Goal: Find specific page/section: Find specific page/section

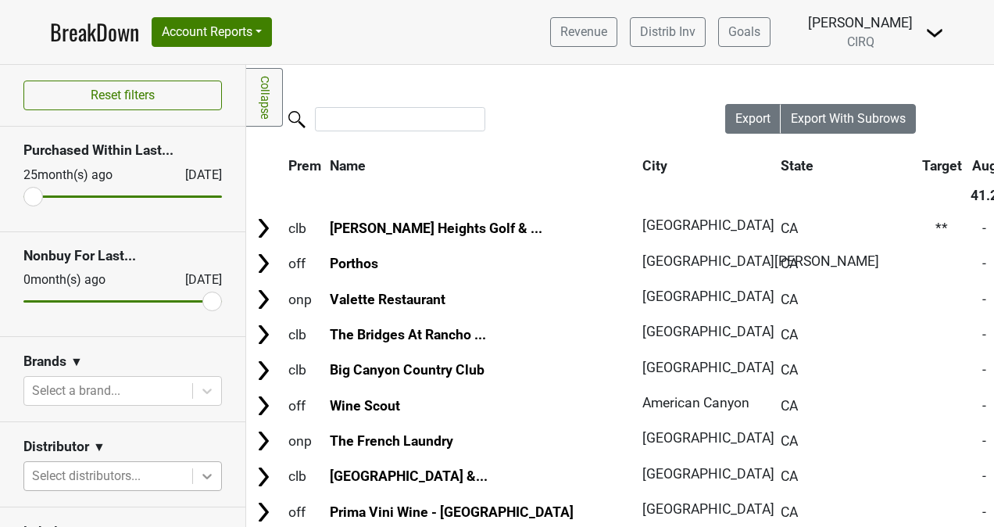
click at [188, 477] on body "BreakDown Account Reports SuperRanker Map Award Progress Chain Compliance CRM N…" at bounding box center [497, 263] width 994 height 527
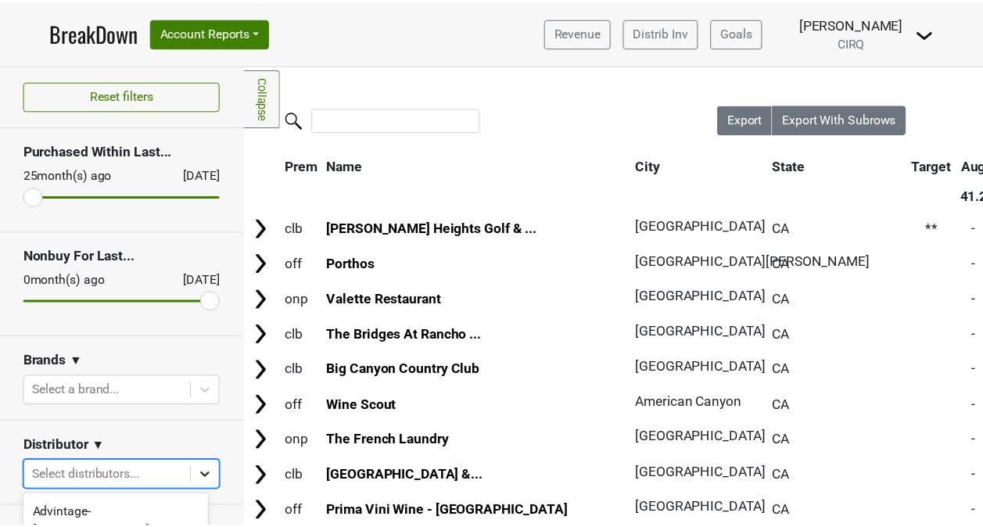
scroll to position [203, 0]
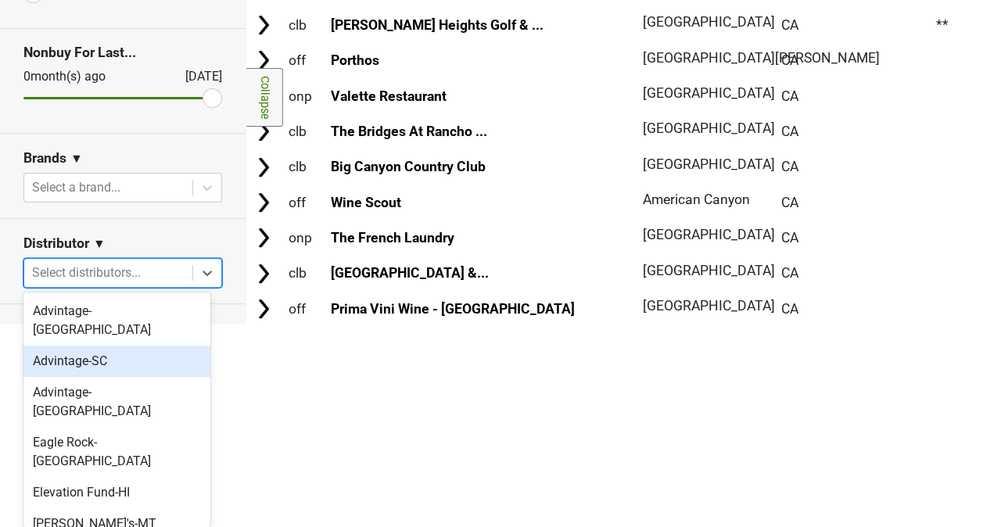
click at [179, 230] on div "Reset filters Purchased Within Last... 25 month(s) ago Sep '25 Nonbuy For Last.…" at bounding box center [122, 440] width 245 height 1157
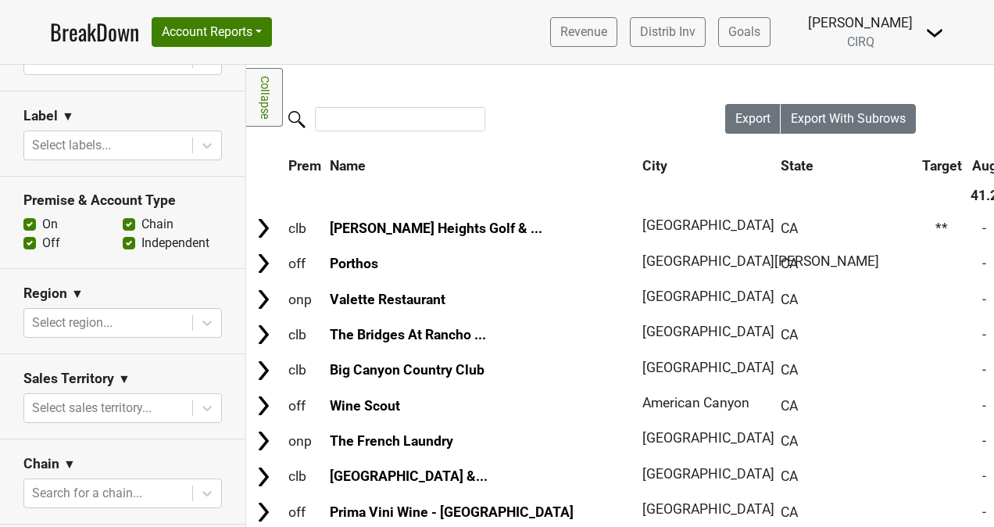
scroll to position [417, 0]
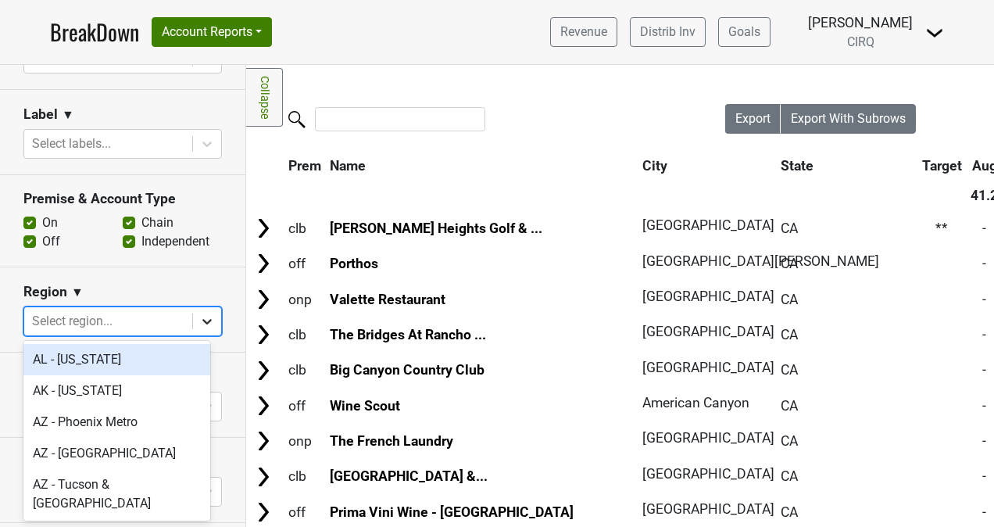
click at [199, 324] on icon at bounding box center [207, 321] width 16 height 16
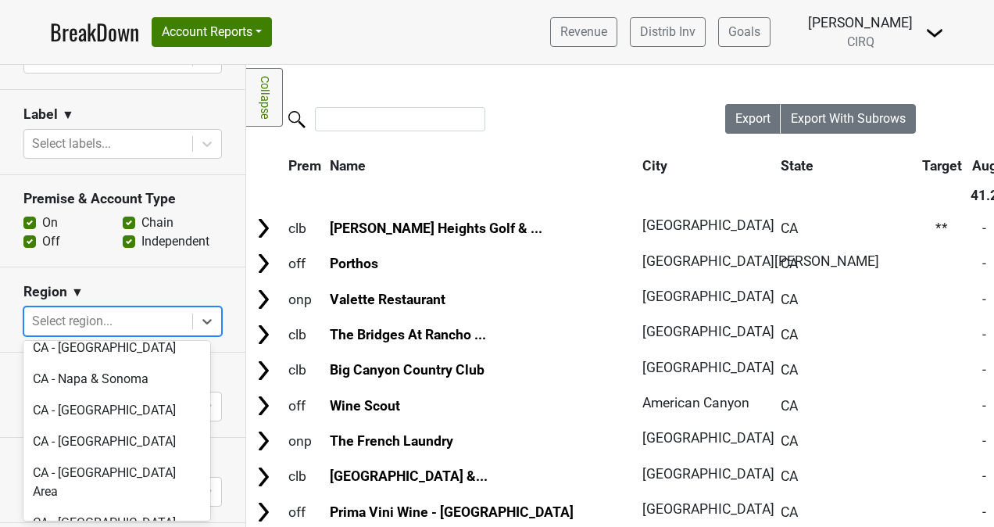
scroll to position [532, 0]
click at [121, 507] on div "CA - North Coast CA" at bounding box center [116, 522] width 187 height 31
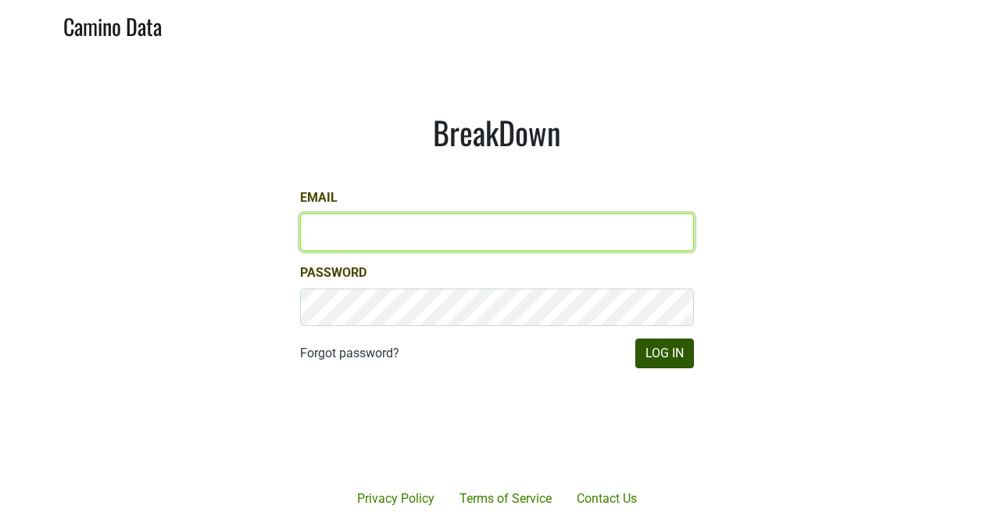
type input "[PERSON_NAME][EMAIL_ADDRESS][PERSON_NAME][DOMAIN_NAME]"
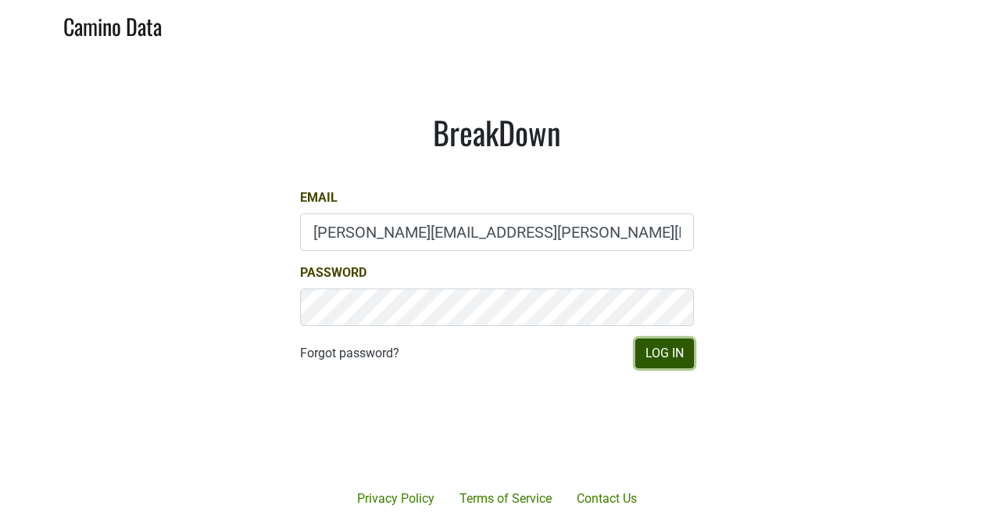
click at [663, 353] on button "Log In" at bounding box center [664, 353] width 59 height 30
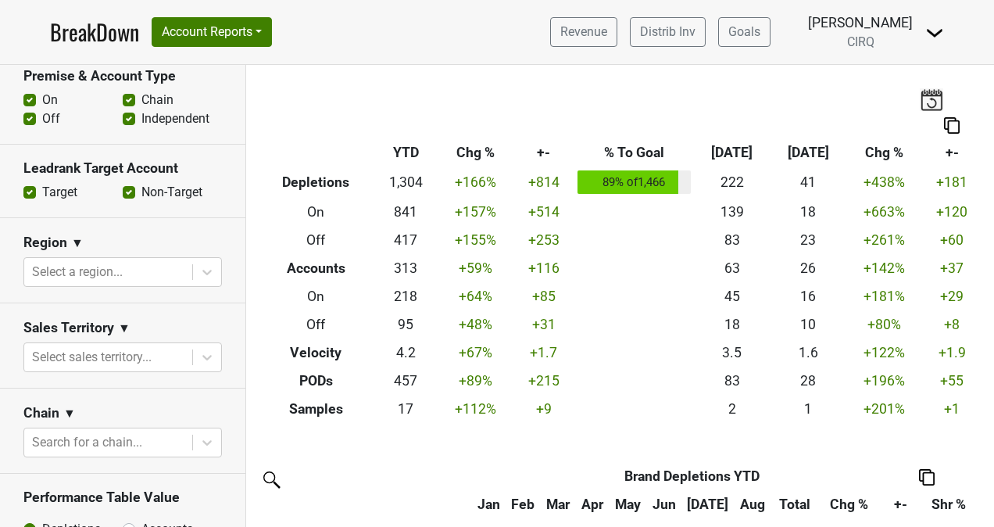
scroll to position [523, 0]
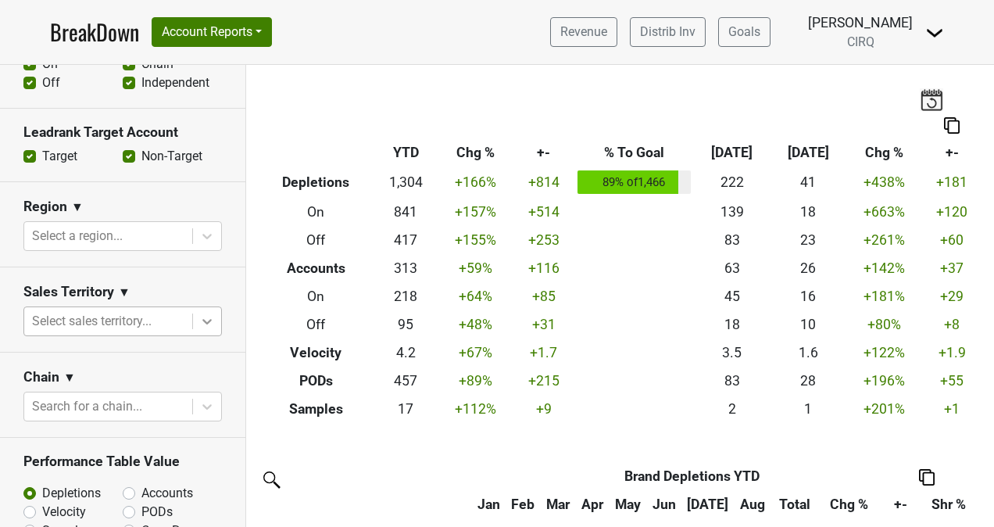
click at [199, 324] on icon at bounding box center [207, 321] width 16 height 16
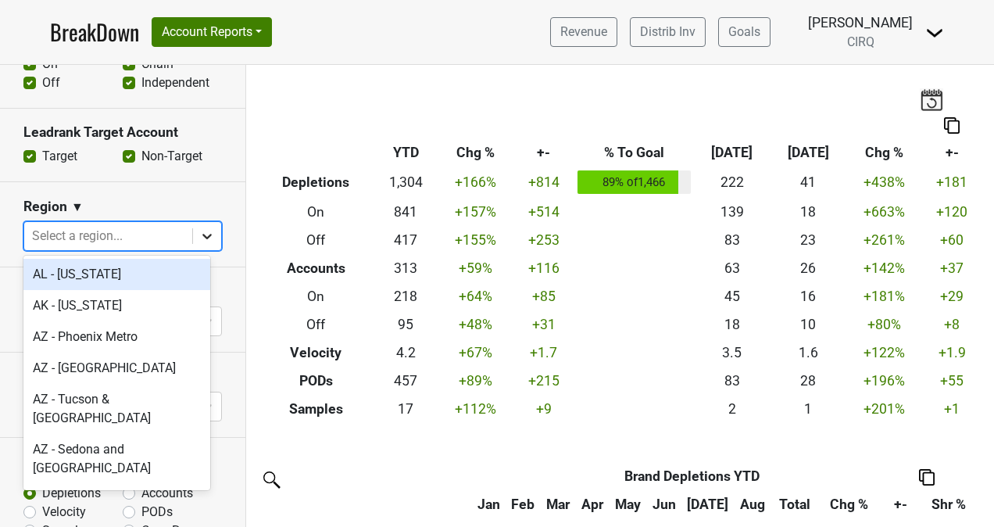
click at [199, 238] on icon at bounding box center [207, 236] width 16 height 16
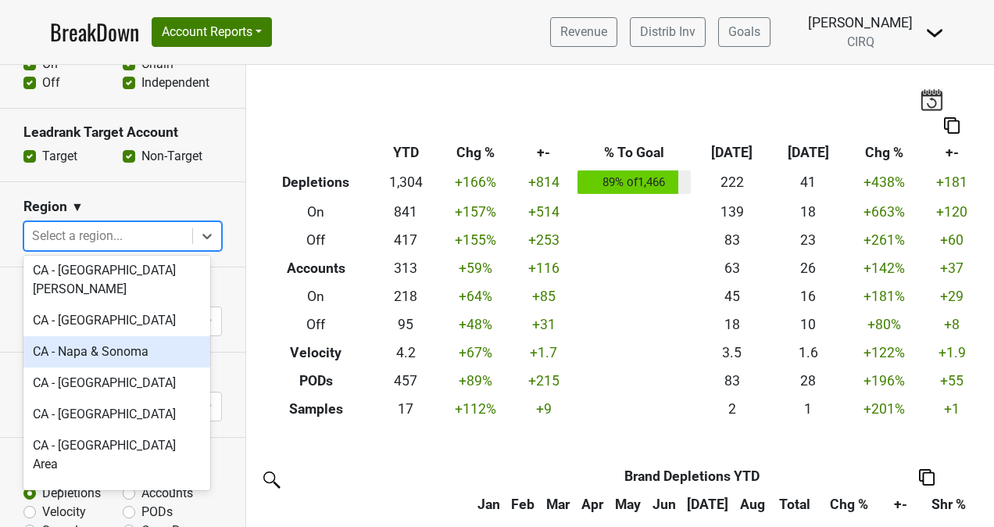
scroll to position [486, 0]
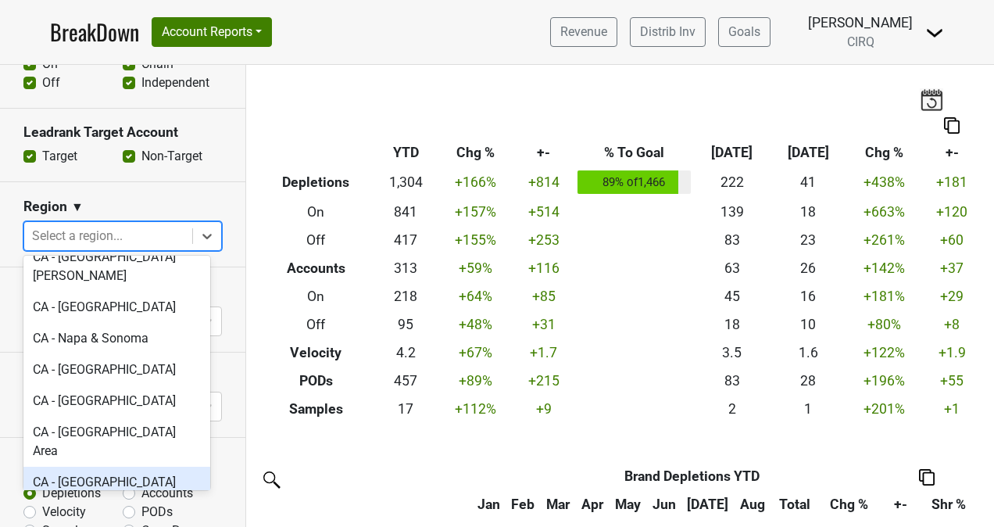
click at [108, 467] on div "CA - North Coast CA" at bounding box center [116, 482] width 187 height 31
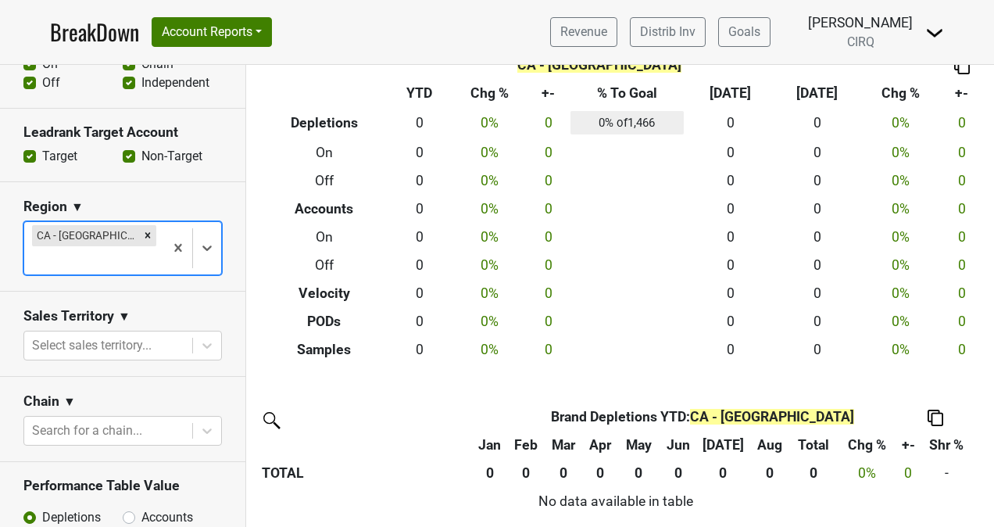
scroll to position [0, 0]
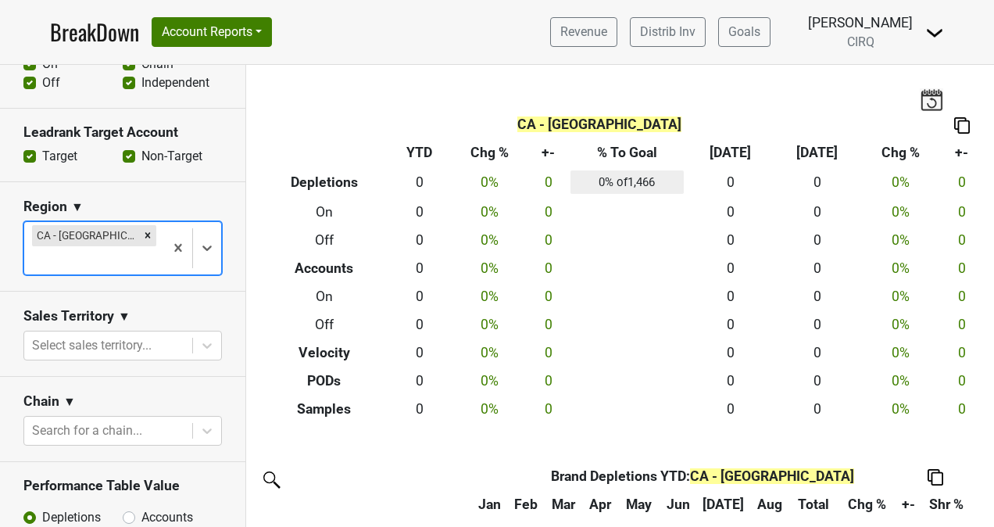
click at [69, 26] on link "BreakDown" at bounding box center [94, 32] width 89 height 33
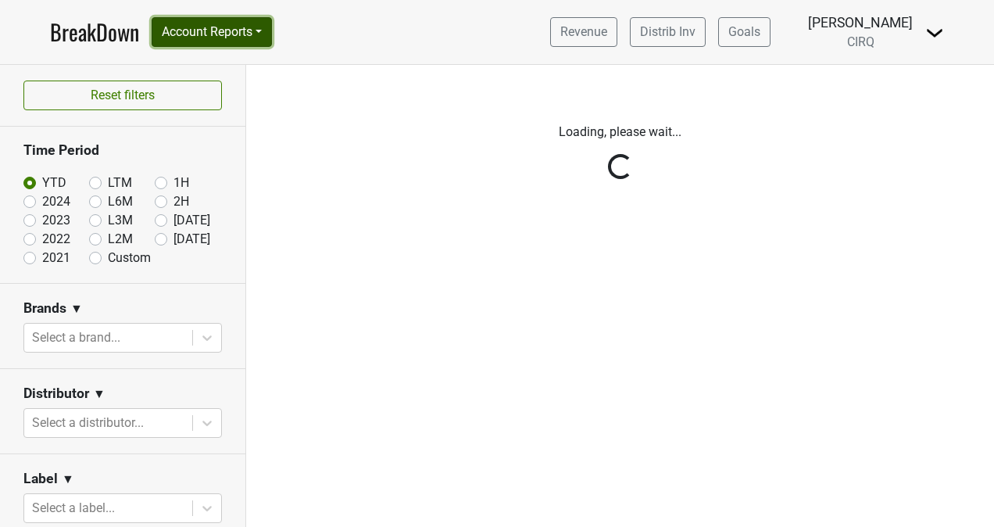
click at [254, 34] on button "Account Reports" at bounding box center [212, 32] width 120 height 30
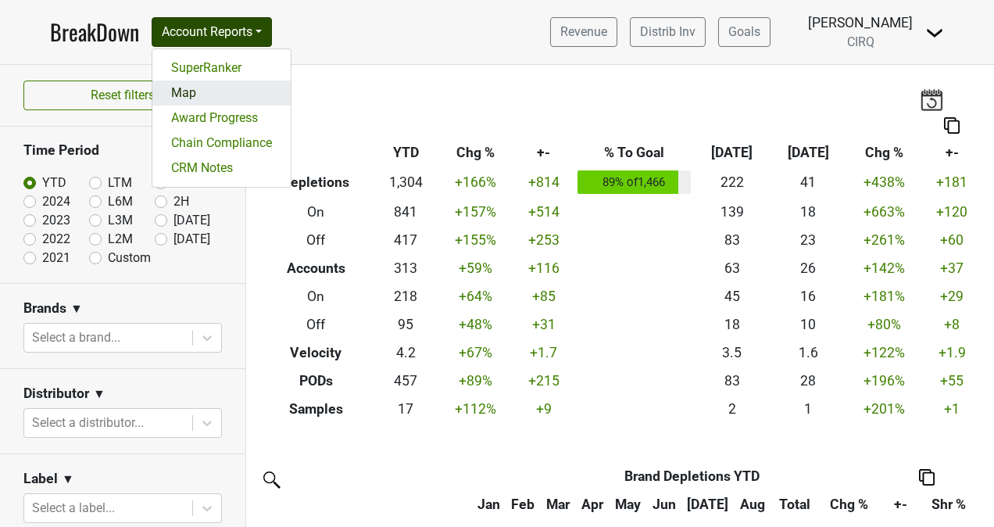
click at [204, 93] on link "Map" at bounding box center [221, 93] width 138 height 25
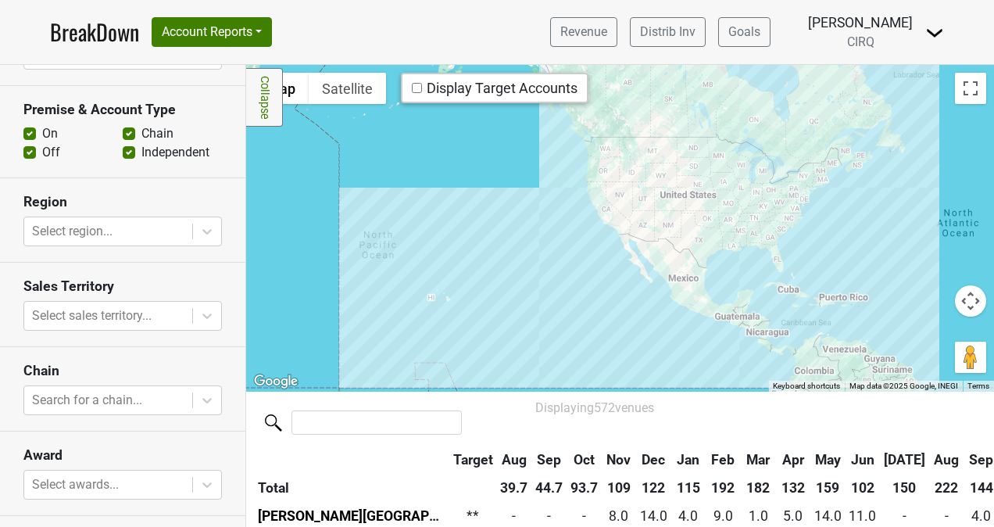
scroll to position [423, 0]
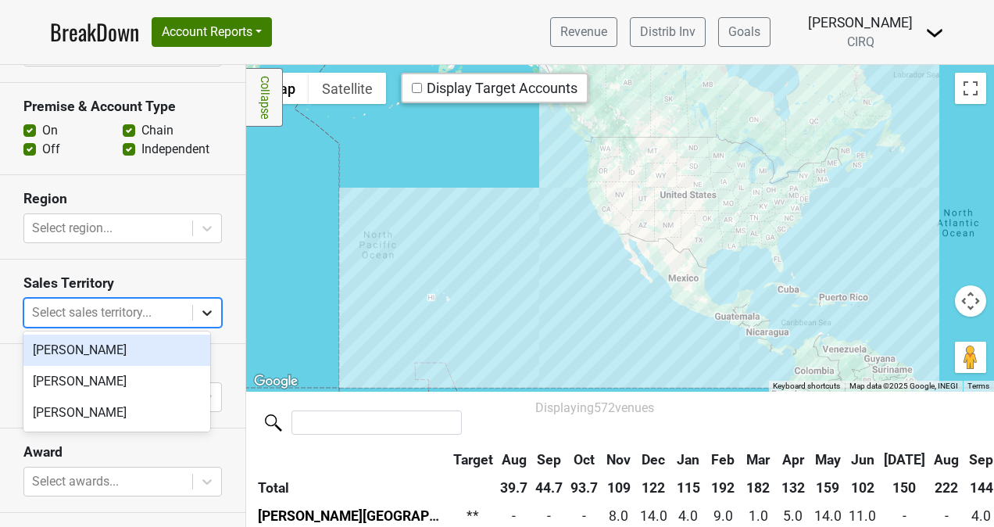
click at [202, 310] on icon at bounding box center [206, 312] width 9 height 5
click at [188, 264] on section "Sales Territory option [PERSON_NAME] focused, 1 of 3. 3 results available. Use …" at bounding box center [122, 302] width 245 height 84
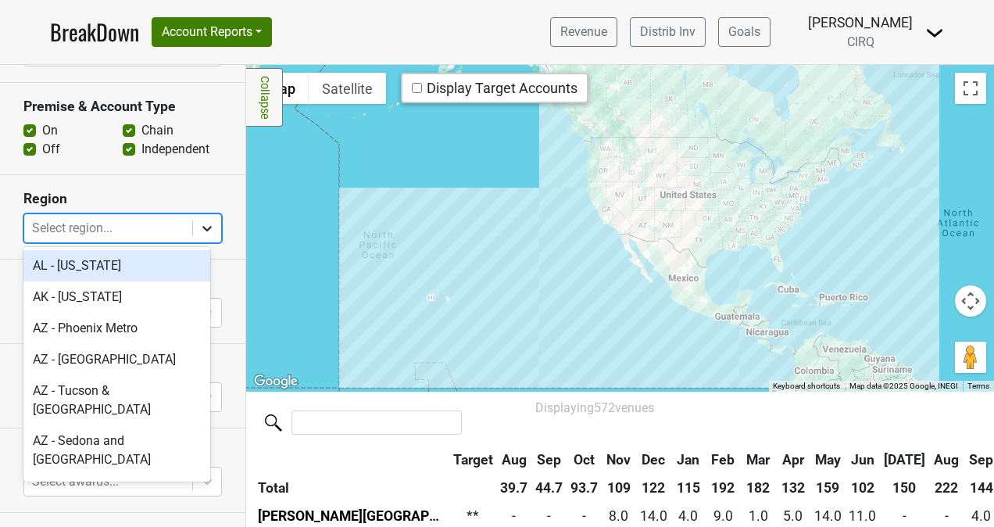
click at [199, 224] on icon at bounding box center [207, 228] width 16 height 16
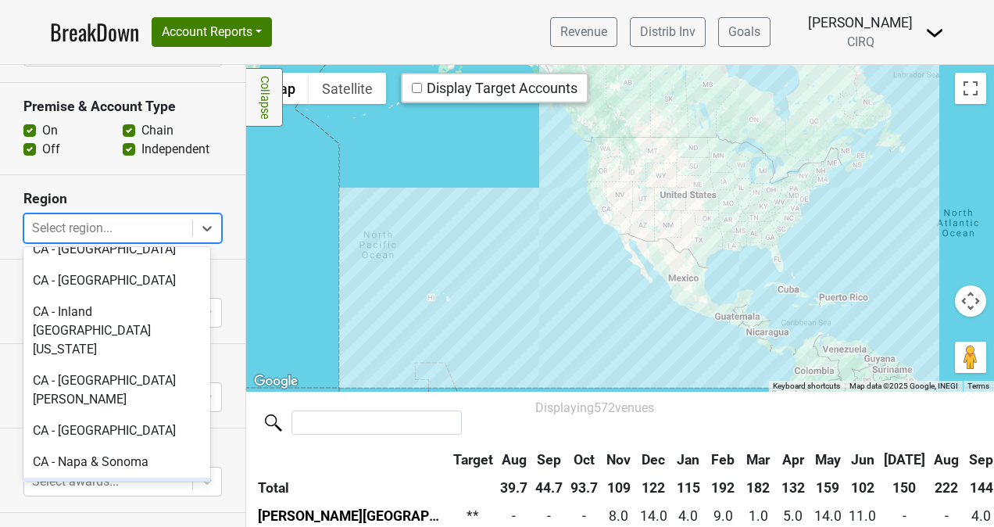
scroll to position [355, 0]
click at [108, 477] on div "CA - [GEOGRAPHIC_DATA]" at bounding box center [116, 492] width 187 height 31
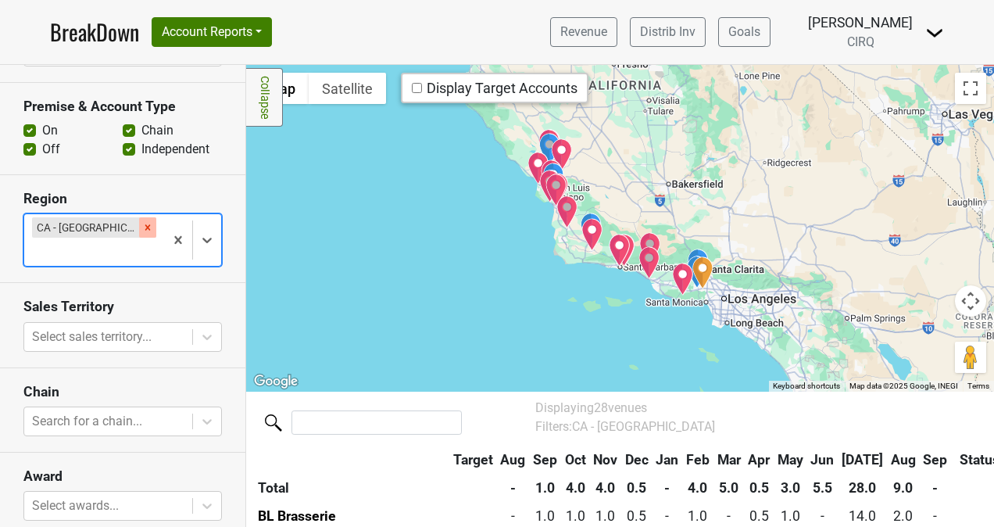
click at [142, 222] on icon "Remove CA - Central Coast CA" at bounding box center [147, 227] width 11 height 11
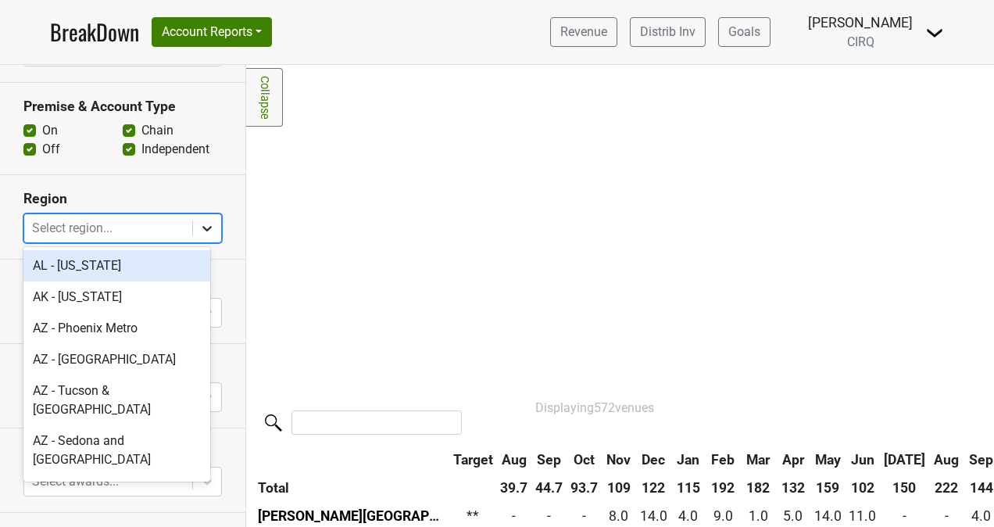
click at [199, 230] on icon at bounding box center [207, 228] width 16 height 16
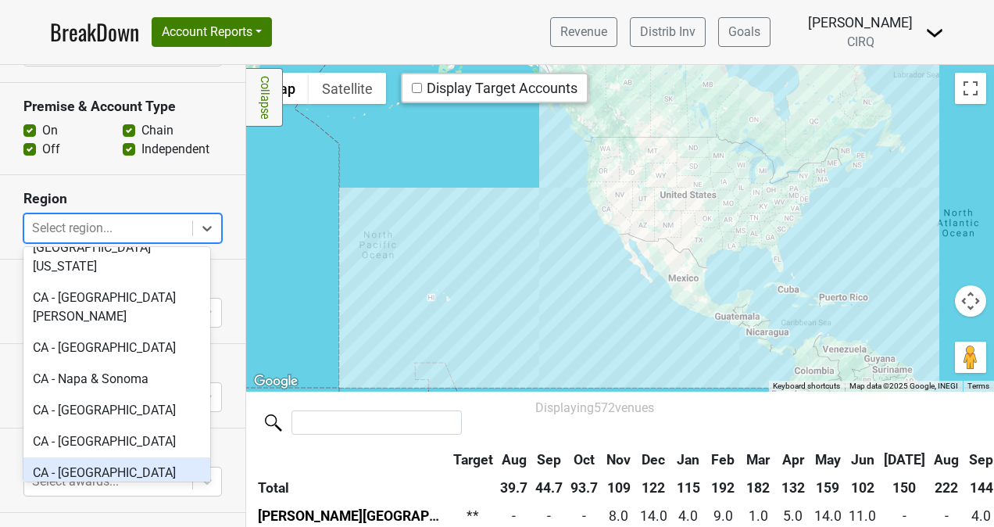
scroll to position [438, 0]
click at [86, 507] on div "CA - [GEOGRAPHIC_DATA]" at bounding box center [116, 522] width 187 height 31
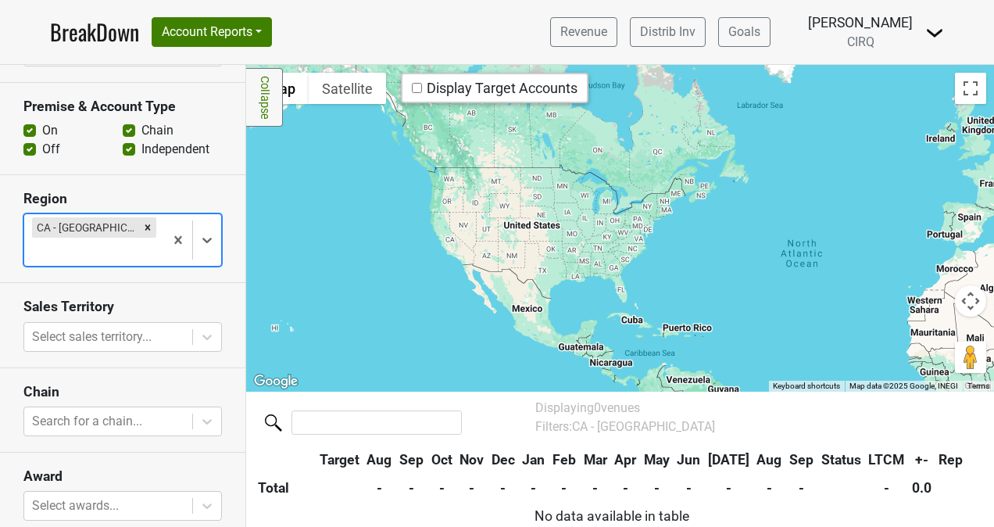
click at [469, 192] on div at bounding box center [620, 228] width 748 height 327
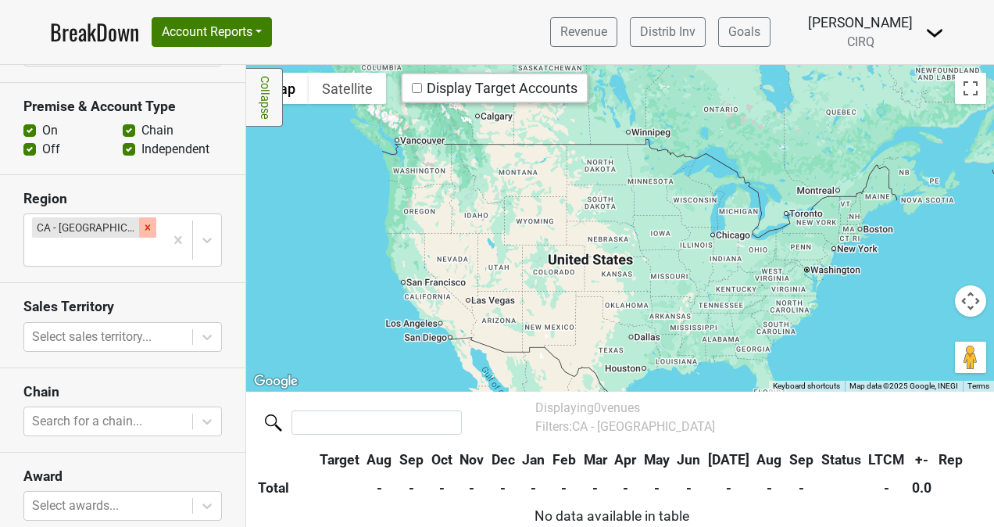
click at [145, 225] on icon "Remove CA - North Coast CA" at bounding box center [147, 227] width 5 height 5
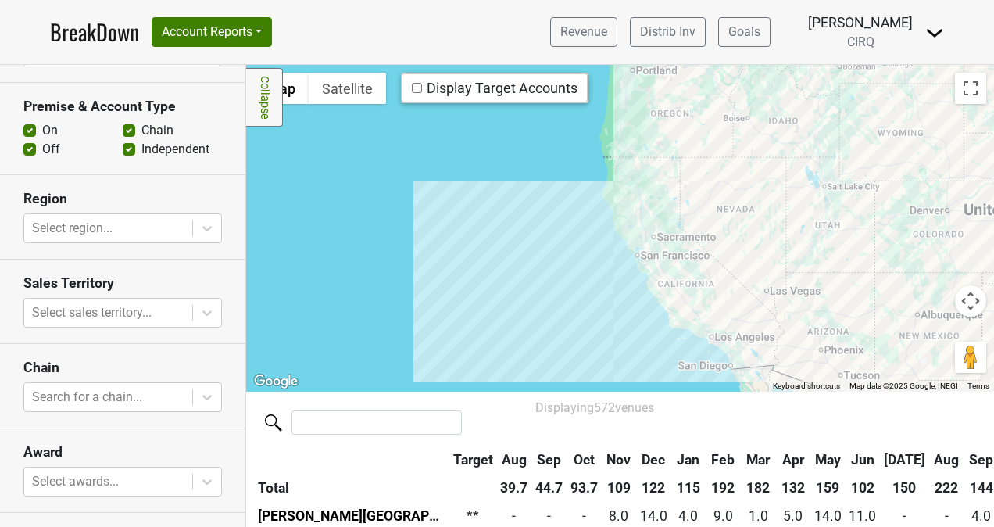
drag, startPoint x: 714, startPoint y: 166, endPoint x: 654, endPoint y: 416, distance: 256.5
click at [654, 416] on div "Filters Collapse ← Move left → Move right ↑ Move up ↓ Move down + Zoom in - Zoo…" at bounding box center [620, 296] width 748 height 462
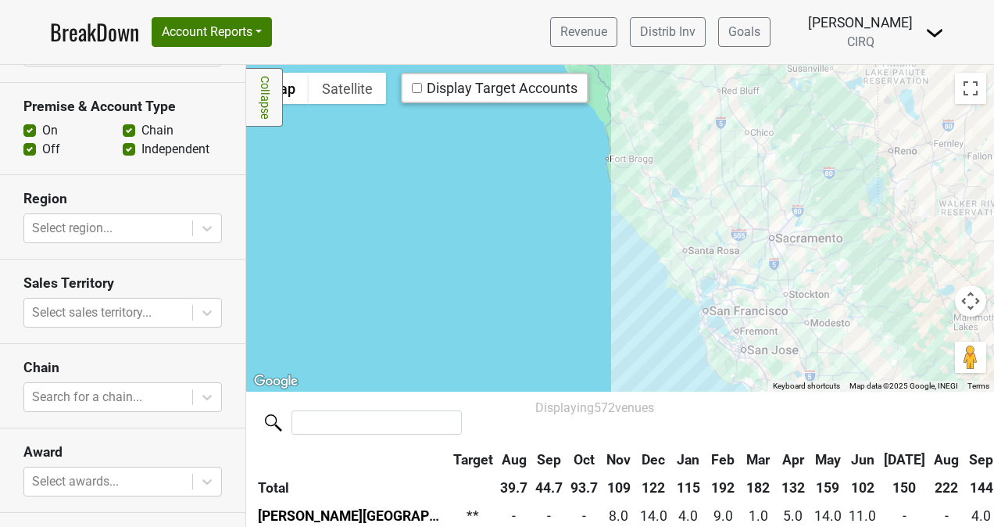
drag, startPoint x: 705, startPoint y: 249, endPoint x: 502, endPoint y: 220, distance: 205.3
click at [502, 220] on div at bounding box center [620, 228] width 748 height 327
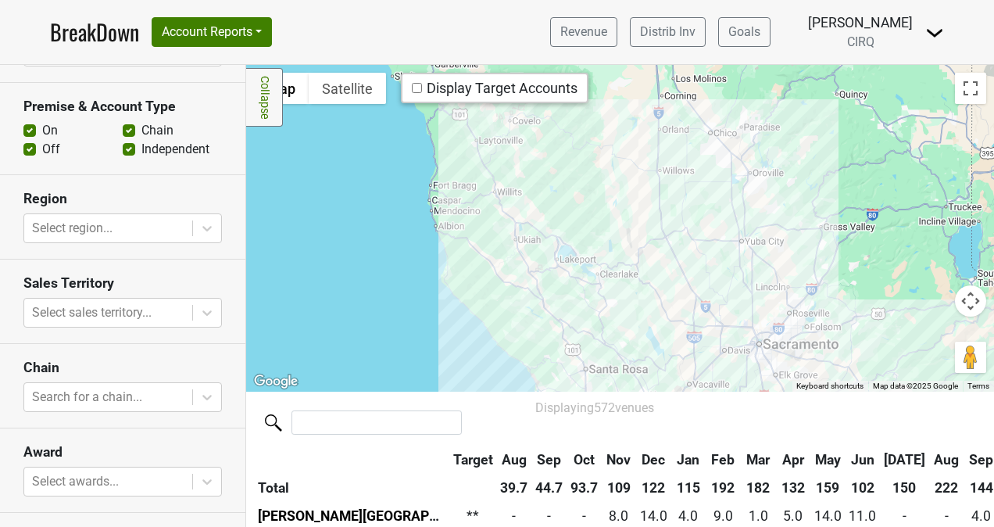
drag, startPoint x: 653, startPoint y: 224, endPoint x: 611, endPoint y: 297, distance: 84.7
click at [611, 297] on div at bounding box center [620, 228] width 748 height 327
click at [478, 317] on div at bounding box center [620, 228] width 748 height 327
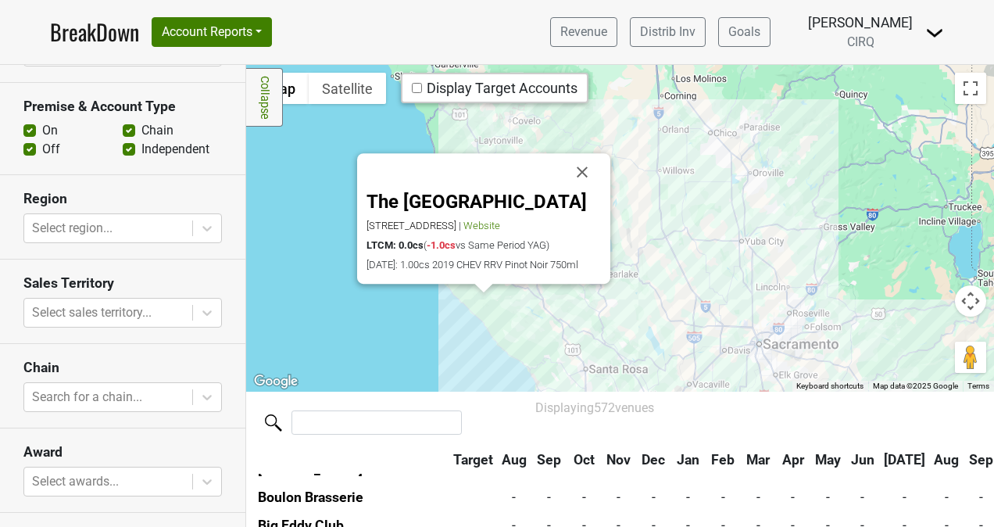
scroll to position [15278, 0]
click at [581, 159] on button "Close" at bounding box center [583, 173] width 38 height 38
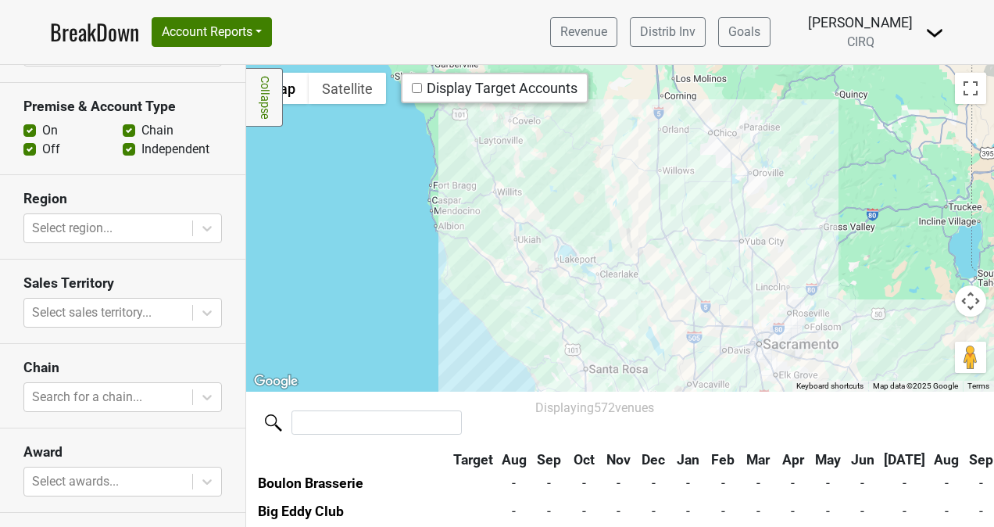
click at [538, 295] on div at bounding box center [620, 228] width 748 height 327
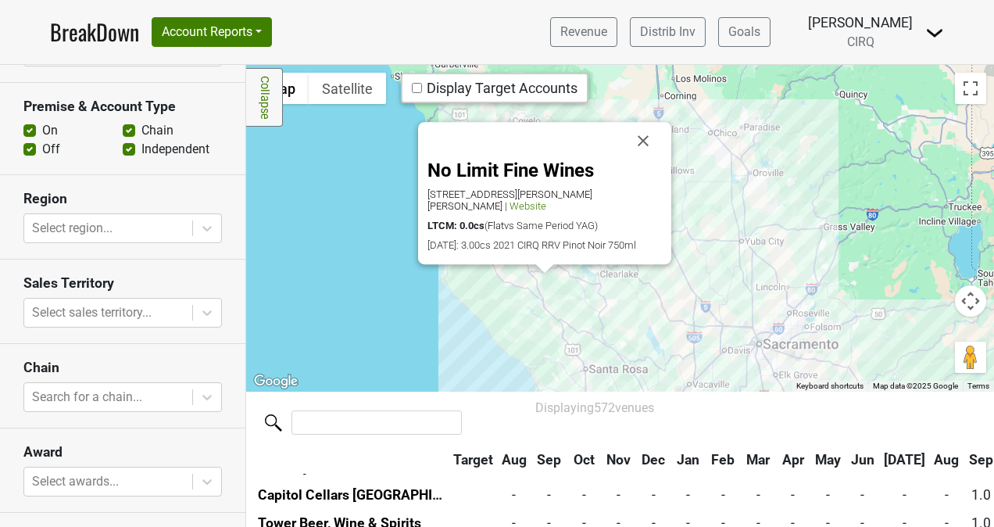
scroll to position [11059, 0]
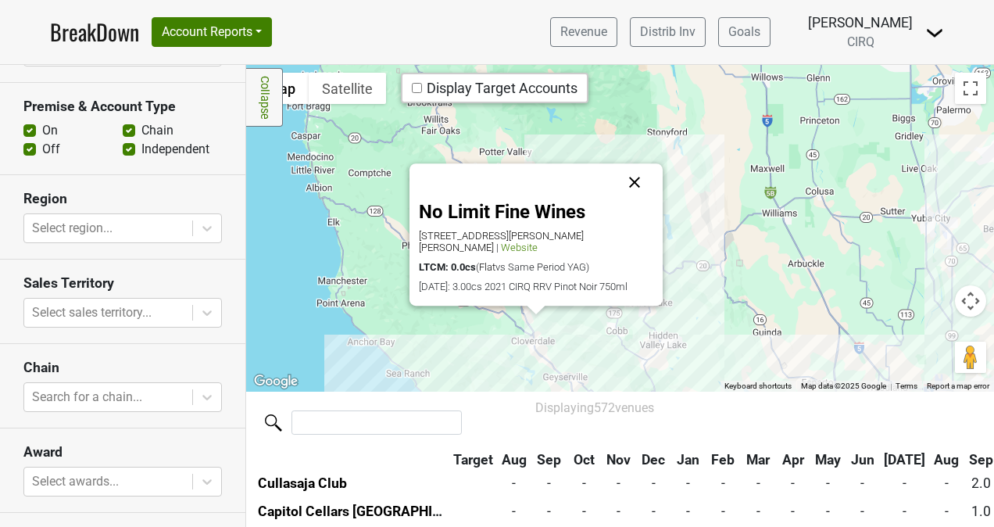
click at [631, 179] on button "Close" at bounding box center [635, 183] width 38 height 38
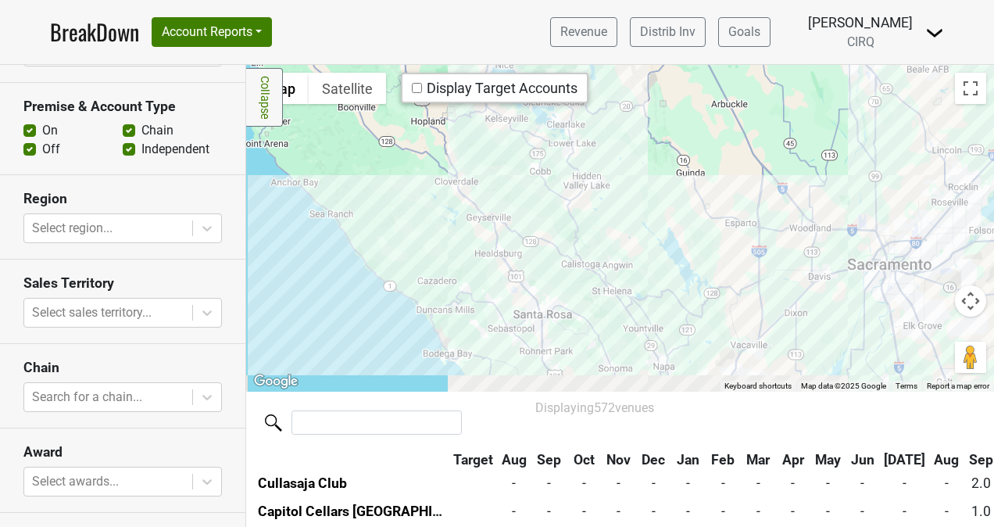
drag, startPoint x: 747, startPoint y: 272, endPoint x: 668, endPoint y: 111, distance: 179.3
click at [668, 111] on div at bounding box center [620, 228] width 748 height 327
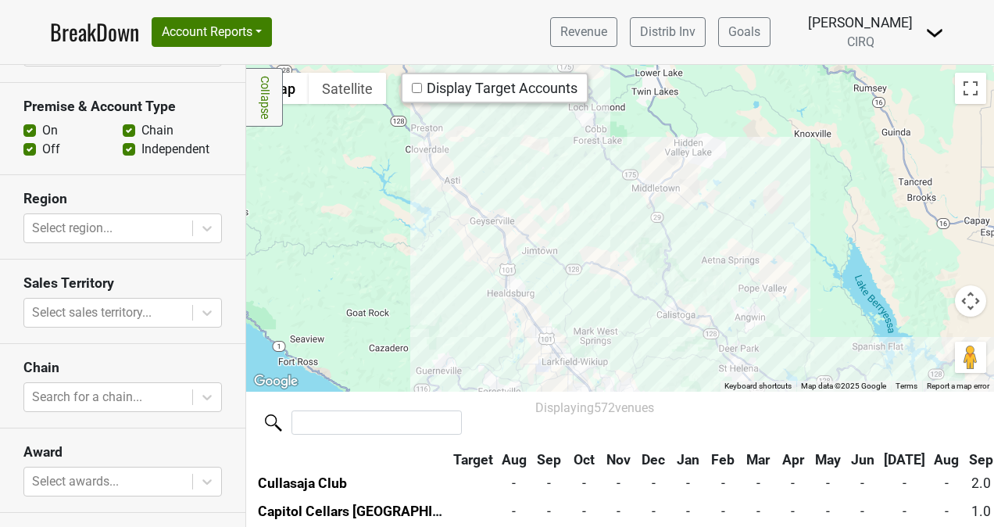
click at [567, 256] on div at bounding box center [620, 228] width 748 height 327
click at [517, 251] on div at bounding box center [620, 228] width 748 height 327
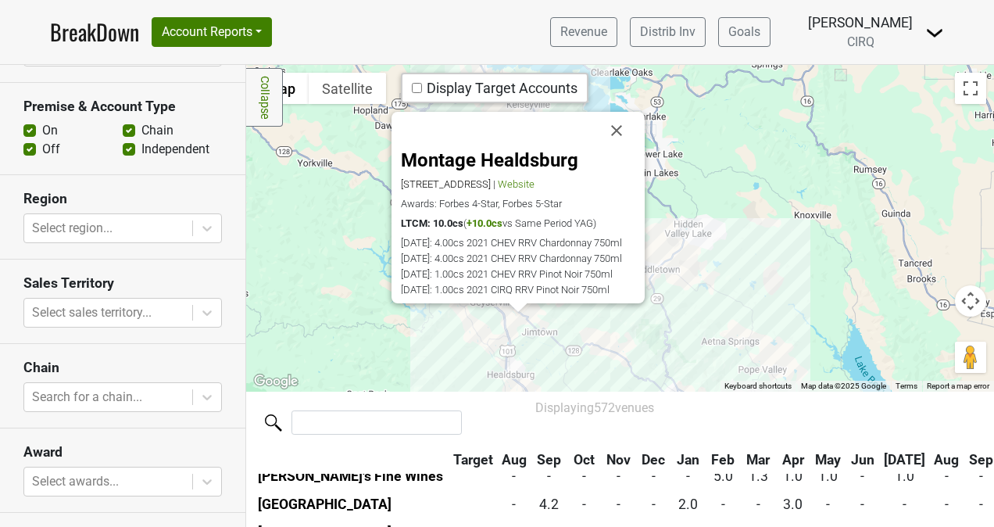
scroll to position [1043, 0]
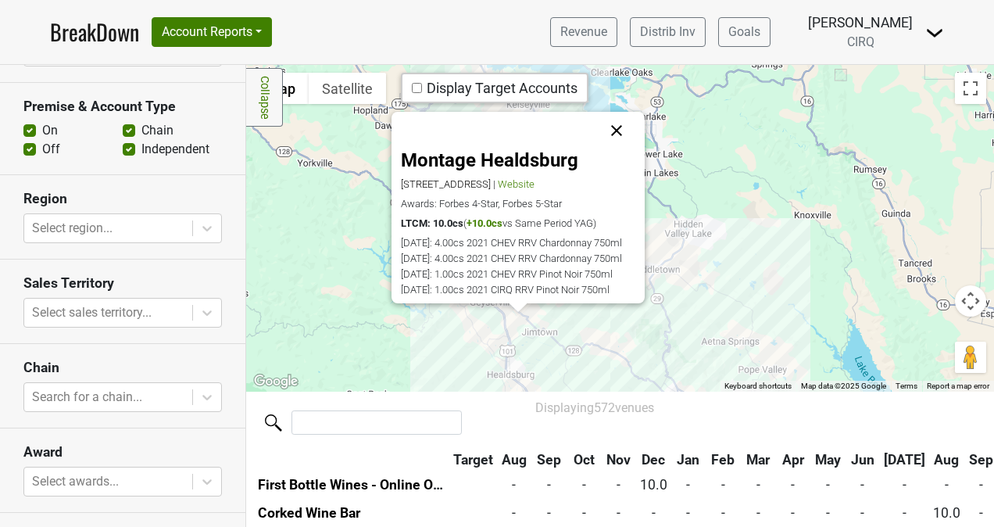
click at [622, 133] on button "Close" at bounding box center [617, 131] width 38 height 38
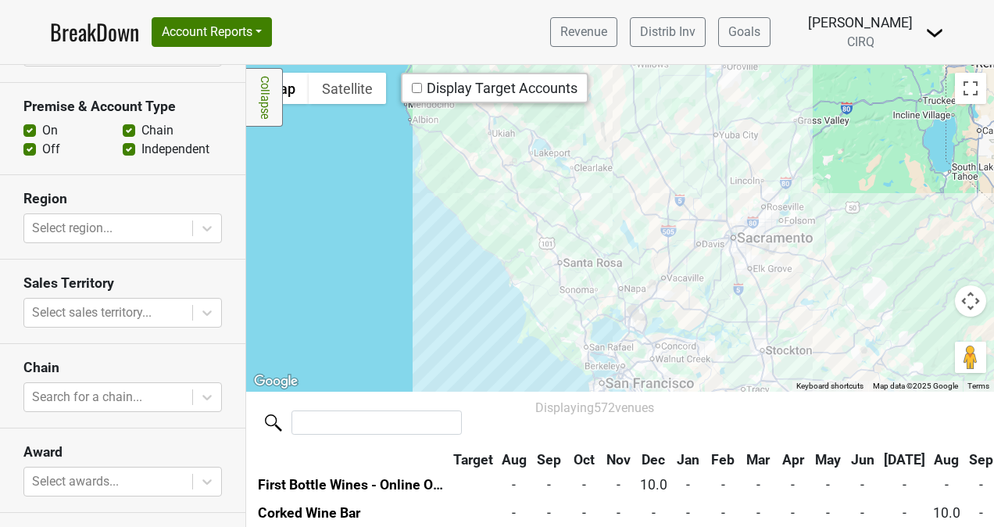
drag, startPoint x: 410, startPoint y: 228, endPoint x: 460, endPoint y: 213, distance: 53.2
click at [460, 213] on div at bounding box center [620, 228] width 748 height 327
